Goal: Task Accomplishment & Management: Complete application form

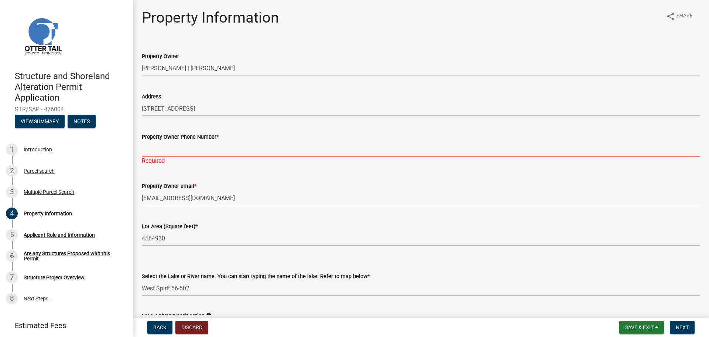
select select "6879361f-3e34-42b3-aee5-9f6928ccbea9"
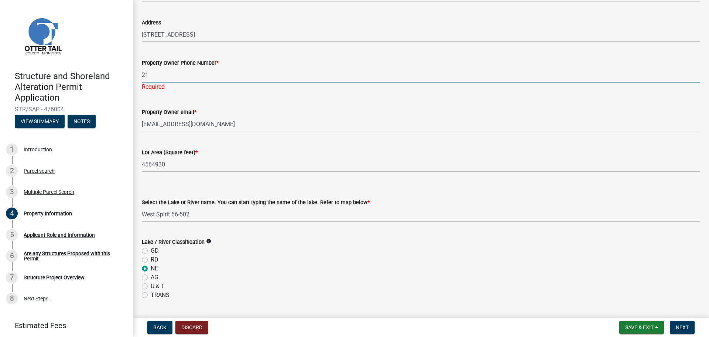
type input "2"
type input "[PHONE_NUMBER]"
click at [281, 113] on form "Property Owner email * [EMAIL_ADDRESS][DOMAIN_NAME]" at bounding box center [421, 120] width 559 height 24
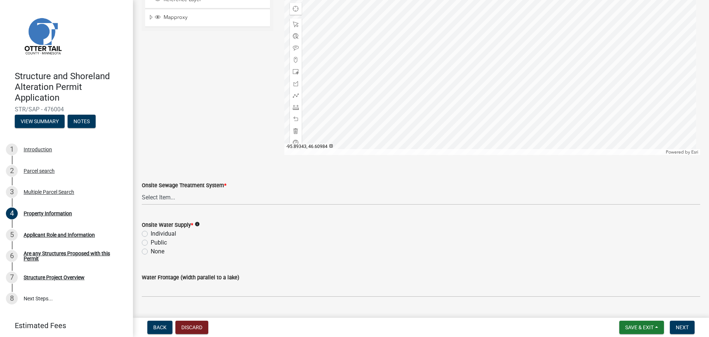
scroll to position [436, 0]
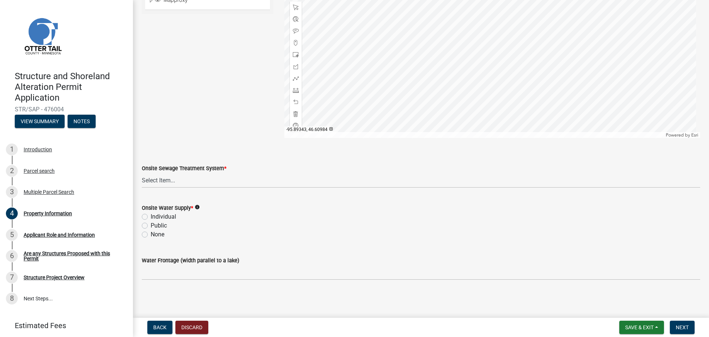
click at [151, 215] on label "Individual" at bounding box center [163, 216] width 25 height 9
click at [151, 215] on input "Individual" at bounding box center [153, 214] width 5 height 5
radio input "true"
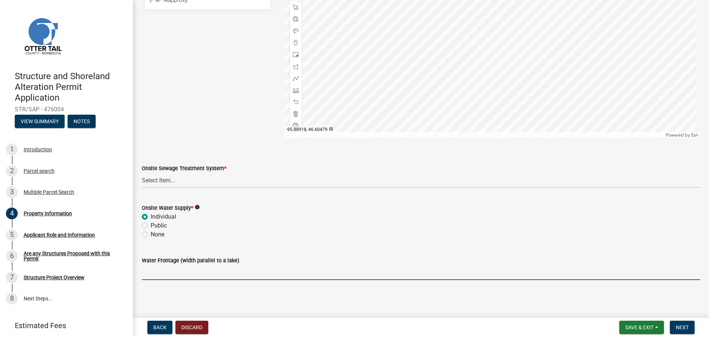
click at [339, 279] on input "Water Frontage (width parallel to a lake)" at bounding box center [421, 272] width 559 height 15
click at [227, 179] on select "Select Item... L&R Certificate of Compliance within 5yrs Compliance Inspection …" at bounding box center [421, 180] width 559 height 15
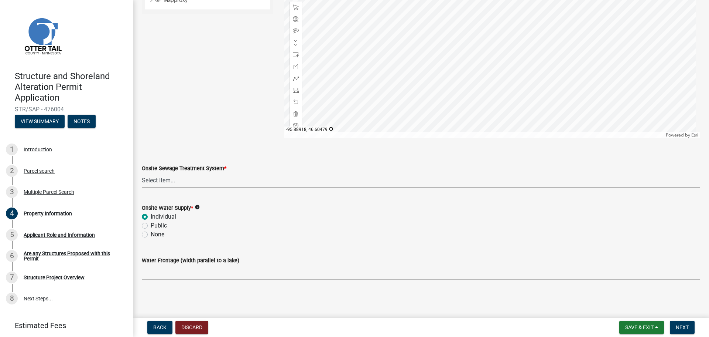
click at [231, 186] on select "Select Item... L&R Certificate of Compliance within 5yrs Compliance Inspection …" at bounding box center [421, 180] width 559 height 15
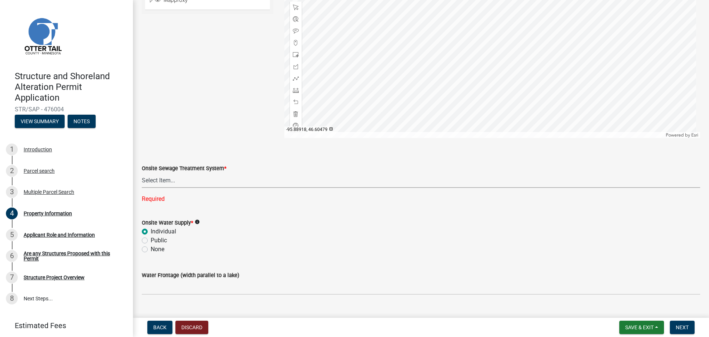
click at [203, 185] on select "Select Item... L&R Certificate of Compliance within 5yrs Compliance Inspection …" at bounding box center [421, 180] width 559 height 15
click at [142, 173] on select "Select Item... L&R Certificate of Compliance within 5yrs Compliance Inspection …" at bounding box center [421, 180] width 559 height 15
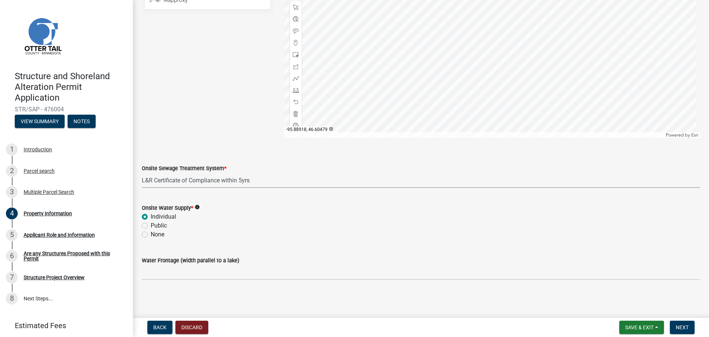
click at [229, 184] on select "Select Item... L&R Certificate of Compliance within 5yrs Compliance Inspection …" at bounding box center [421, 180] width 559 height 15
click at [142, 173] on select "Select Item... L&R Certificate of Compliance within 5yrs Compliance Inspection …" at bounding box center [421, 180] width 559 height 15
select select "9f52d7c9-96dd-4370-b810-ce091165f7c2"
click at [246, 182] on select "Select Item... L&R Certificate of Compliance within 5yrs Compliance Inspection …" at bounding box center [421, 180] width 559 height 15
click at [283, 181] on select "Select Item... L&R Certificate of Compliance within 5yrs Compliance Inspection …" at bounding box center [421, 180] width 559 height 15
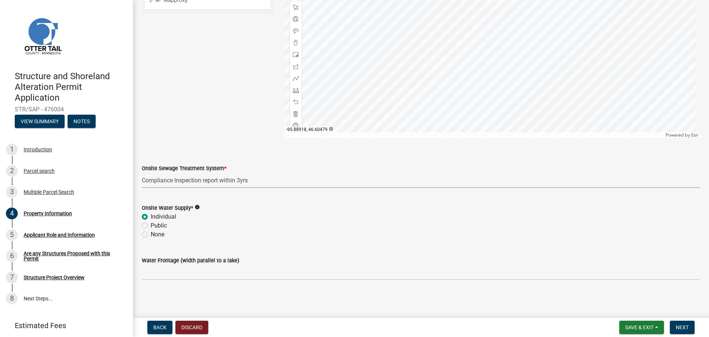
click at [284, 188] on wm-data-entity-input "Onsite Sewage Treatment System * Select Item... L&R Certificate of Compliance w…" at bounding box center [421, 169] width 559 height 50
click at [282, 185] on select "Select Item... L&R Certificate of Compliance within 5yrs Compliance Inspection …" at bounding box center [421, 180] width 559 height 15
click at [270, 183] on select "Select Item... L&R Certificate of Compliance within 5yrs Compliance Inspection …" at bounding box center [421, 180] width 559 height 15
click at [245, 174] on select "Select Item... L&R Certificate of Compliance within 5yrs Compliance Inspection …" at bounding box center [421, 180] width 559 height 15
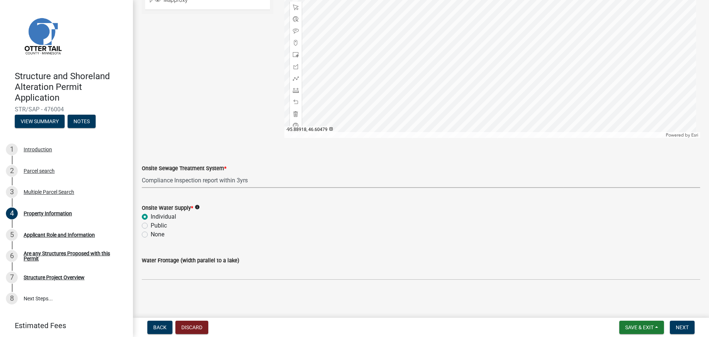
click at [192, 179] on select "Select Item... L&R Certificate of Compliance within 5yrs Compliance Inspection …" at bounding box center [421, 180] width 559 height 15
click at [687, 325] on span "Next" at bounding box center [682, 327] width 13 height 6
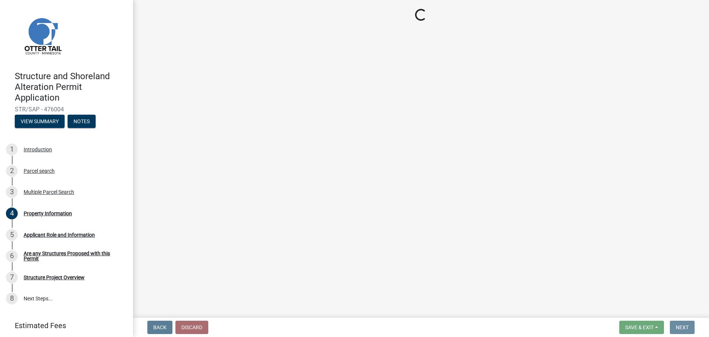
scroll to position [0, 0]
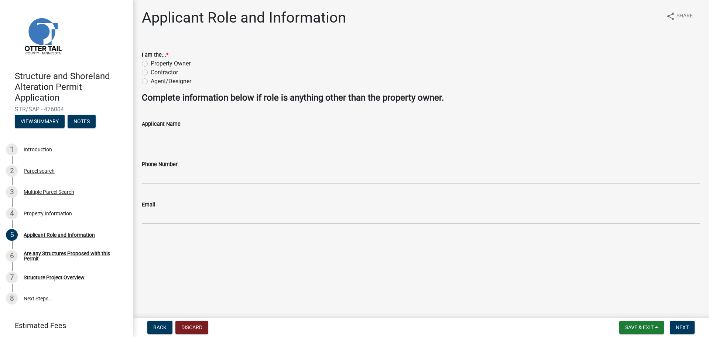
click at [151, 72] on label "Contractor" at bounding box center [164, 72] width 27 height 9
click at [151, 72] on input "Contractor" at bounding box center [153, 70] width 5 height 5
radio input "true"
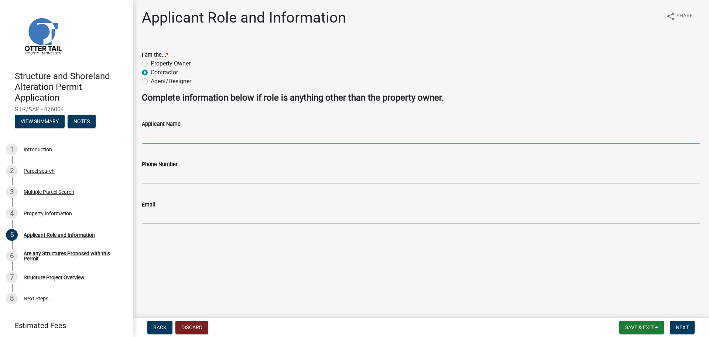
click at [180, 135] on input "Applicant Name" at bounding box center [421, 135] width 559 height 15
type input "[PERSON_NAME]"
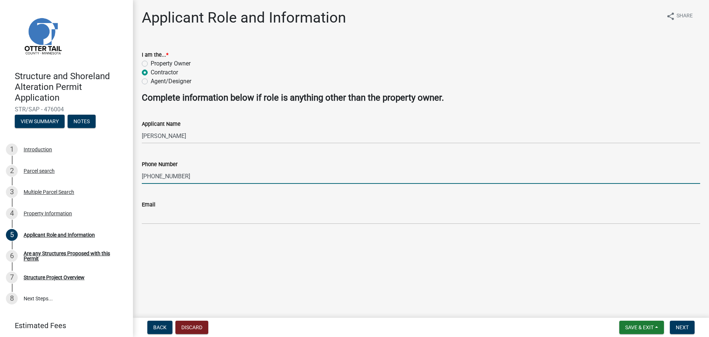
type input "[PHONE_NUMBER]"
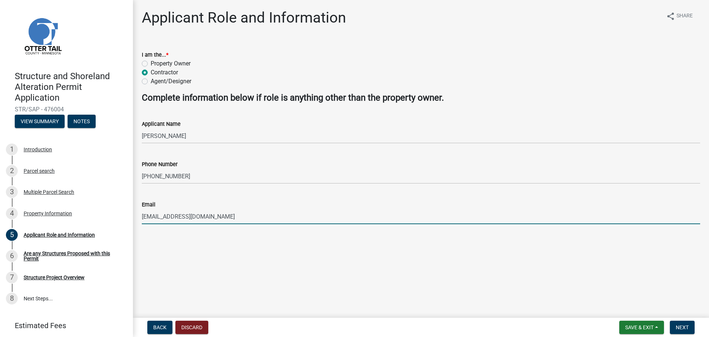
type input "[EMAIL_ADDRESS][DOMAIN_NAME]"
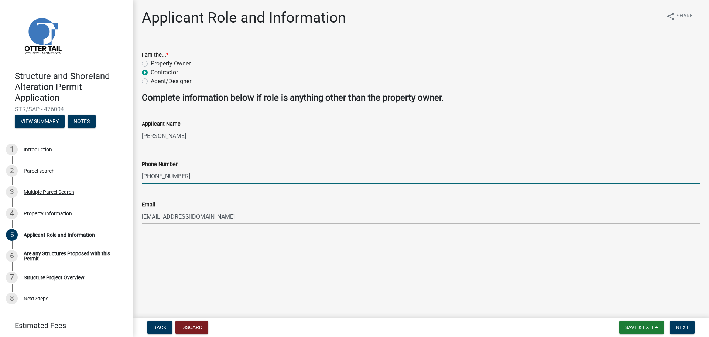
drag, startPoint x: 185, startPoint y: 173, endPoint x: 130, endPoint y: 171, distance: 54.7
click at [130, 171] on div "Structure and Shoreland Alteration Permit Application STR/SAP - 476004 View Sum…" at bounding box center [354, 168] width 709 height 337
type input "[PHONE_NUMBER]"
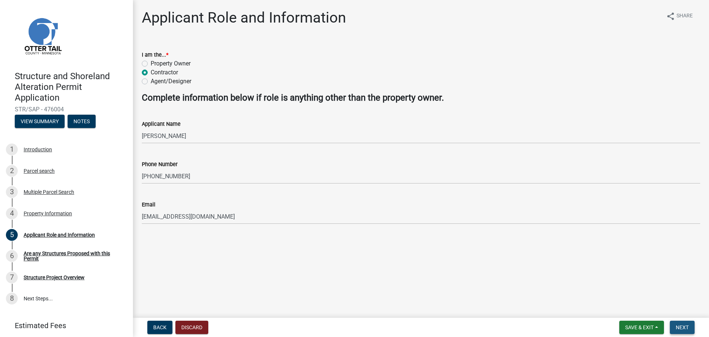
click at [674, 326] on button "Next" at bounding box center [682, 326] width 25 height 13
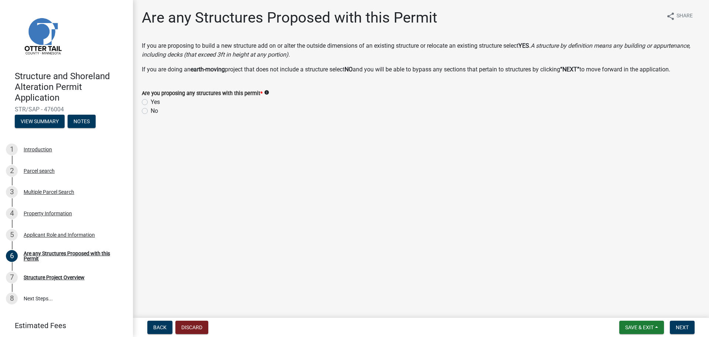
click at [151, 101] on label "Yes" at bounding box center [155, 102] width 9 height 9
click at [151, 101] on input "Yes" at bounding box center [153, 100] width 5 height 5
radio input "true"
click at [678, 327] on span "Next" at bounding box center [682, 327] width 13 height 6
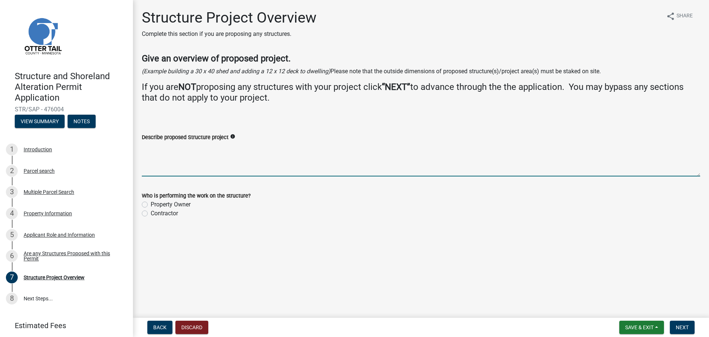
click at [249, 173] on textarea "Describe proposed Structure project" at bounding box center [421, 159] width 559 height 35
